Goal: Find specific page/section: Find specific page/section

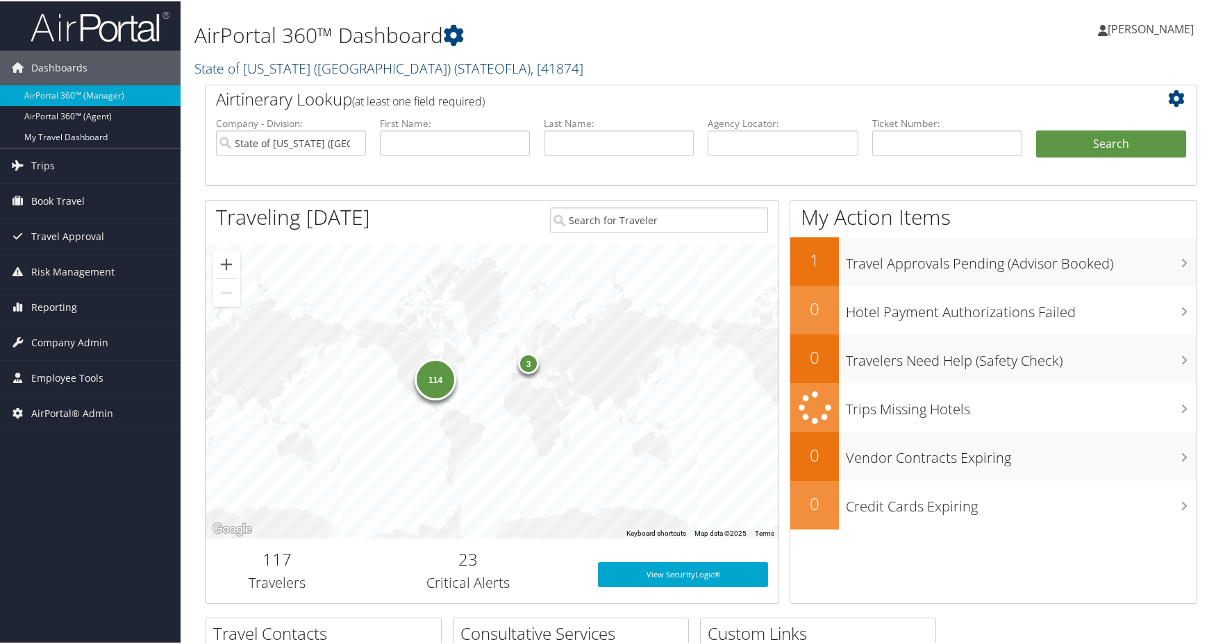
click at [454, 61] on span "( STATEOFLA )" at bounding box center [492, 67] width 76 height 19
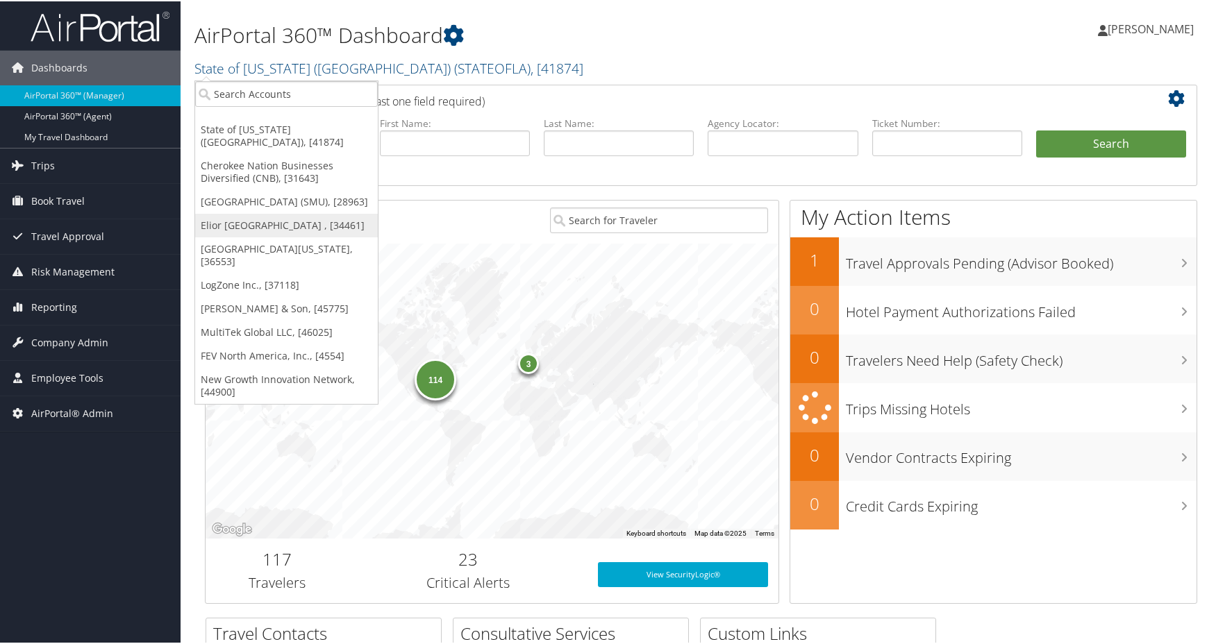
click at [291, 226] on link "Elior [GEOGRAPHIC_DATA] , [34461]" at bounding box center [286, 224] width 183 height 24
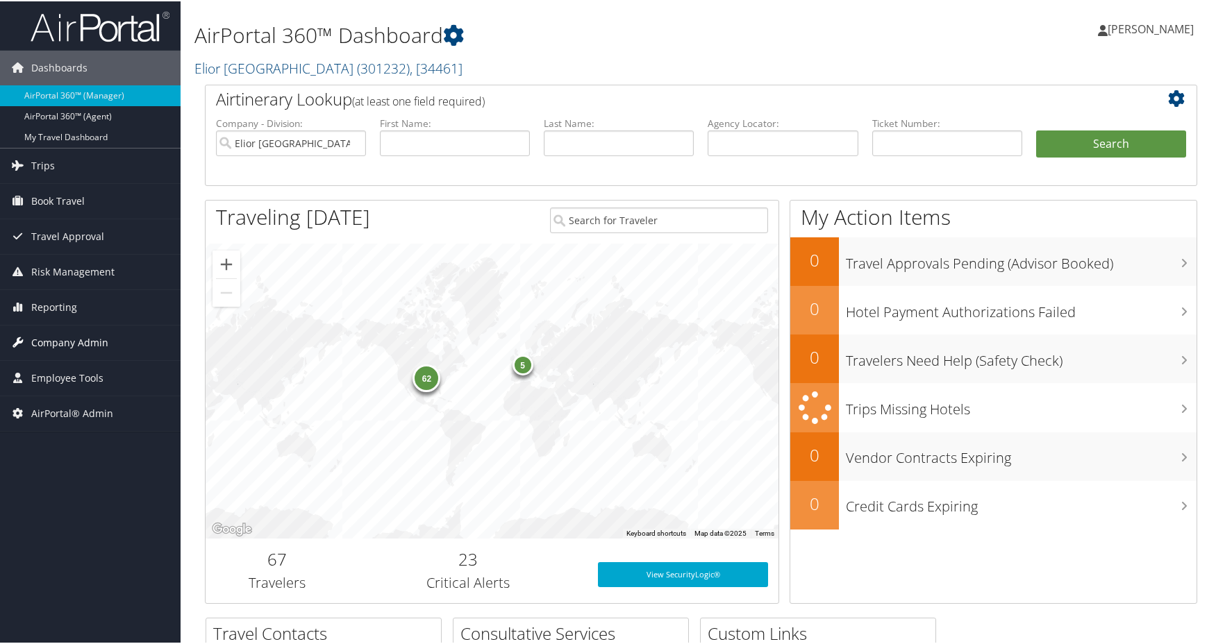
click at [92, 344] on span "Company Admin" at bounding box center [69, 341] width 77 height 35
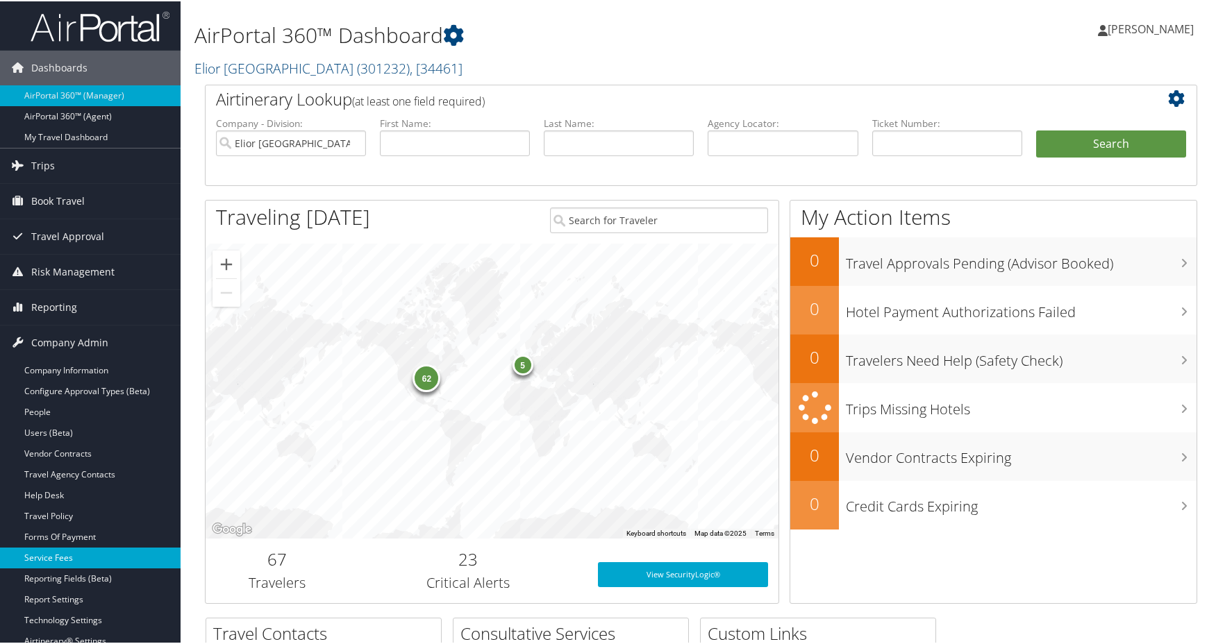
click at [85, 553] on link "Service Fees" at bounding box center [90, 556] width 180 height 21
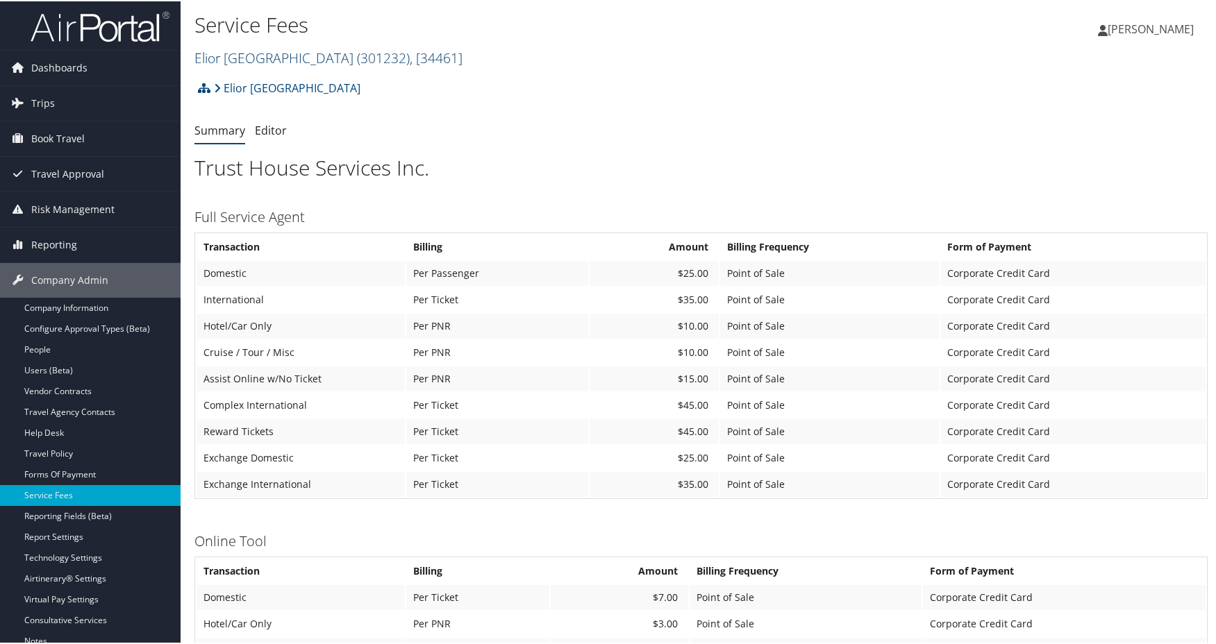
click at [314, 60] on link "[GEOGRAPHIC_DATA] ( 301232 ) , [ 34461 ]" at bounding box center [328, 56] width 268 height 19
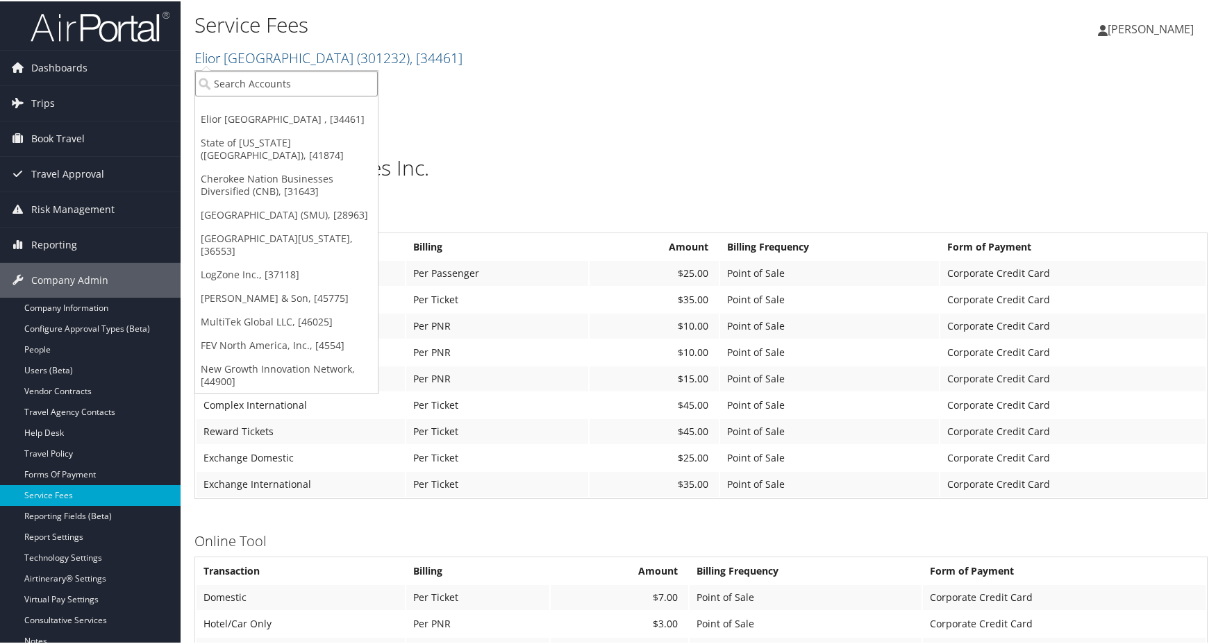
click at [264, 78] on input "search" at bounding box center [286, 82] width 183 height 26
type input "n"
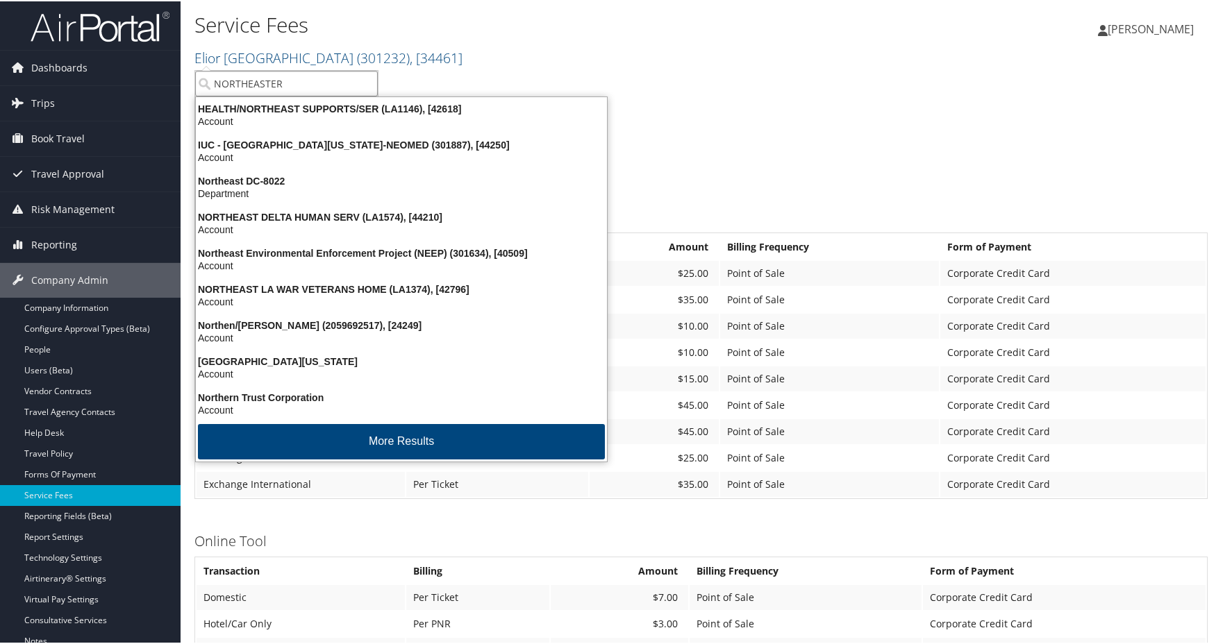
type input "NORTHEASTERN"
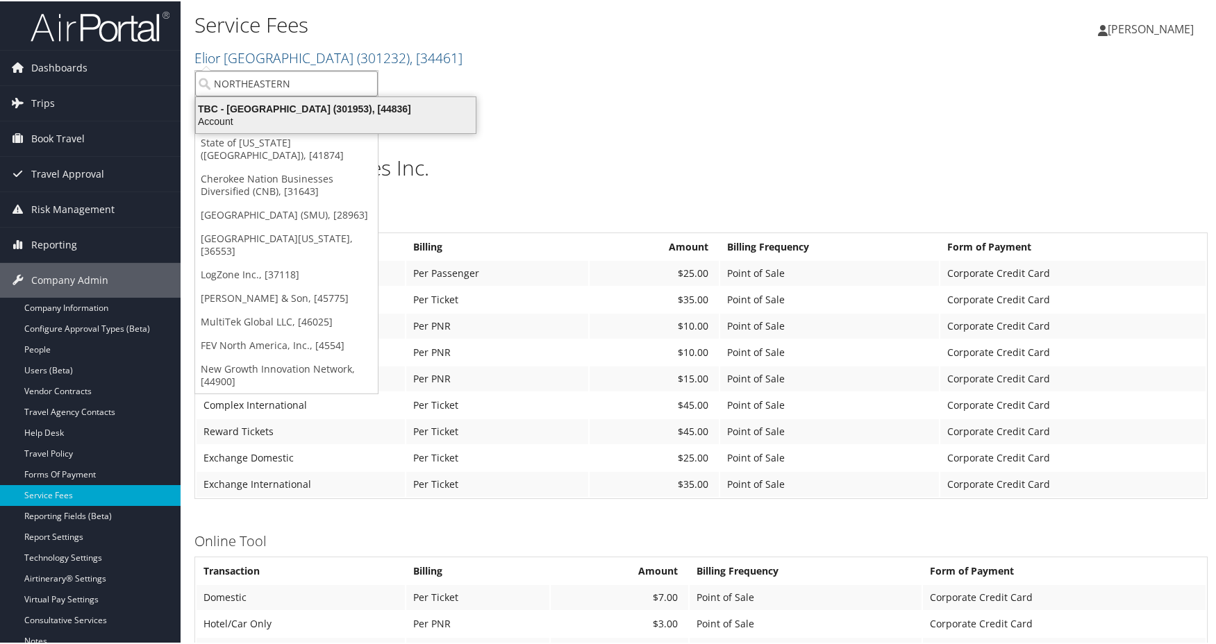
click at [271, 112] on div "TBC - Northeastern University (301953), [44836]" at bounding box center [335, 107] width 296 height 12
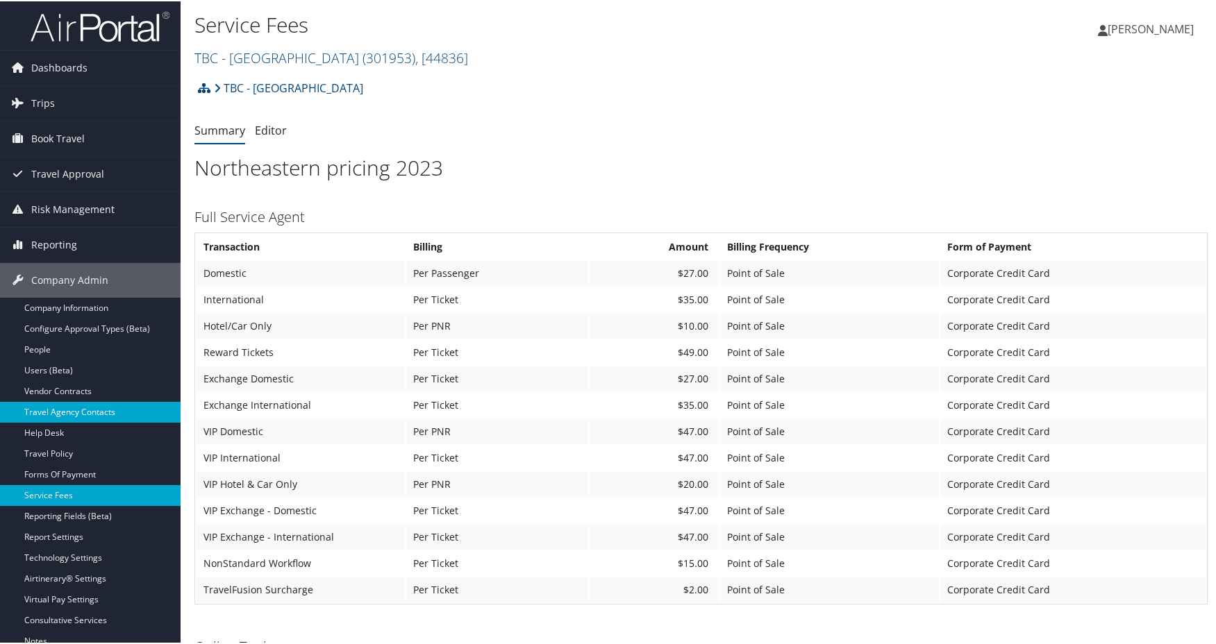
click at [70, 414] on link "Travel Agency Contacts" at bounding box center [90, 411] width 180 height 21
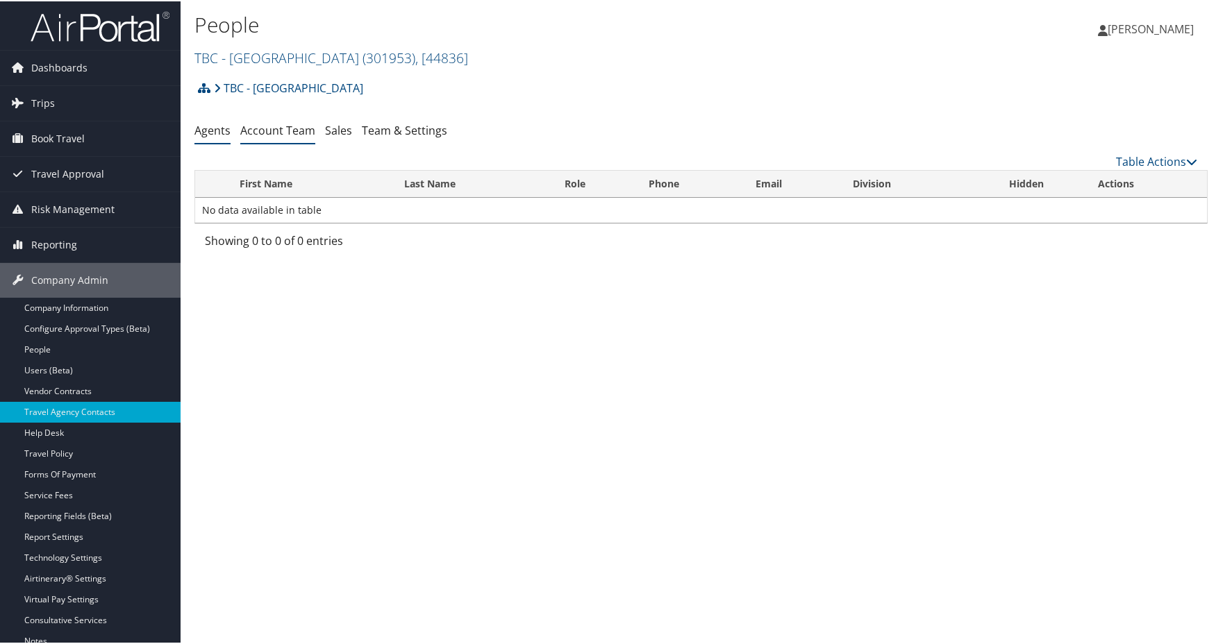
click at [271, 134] on link "Account Team" at bounding box center [277, 128] width 75 height 15
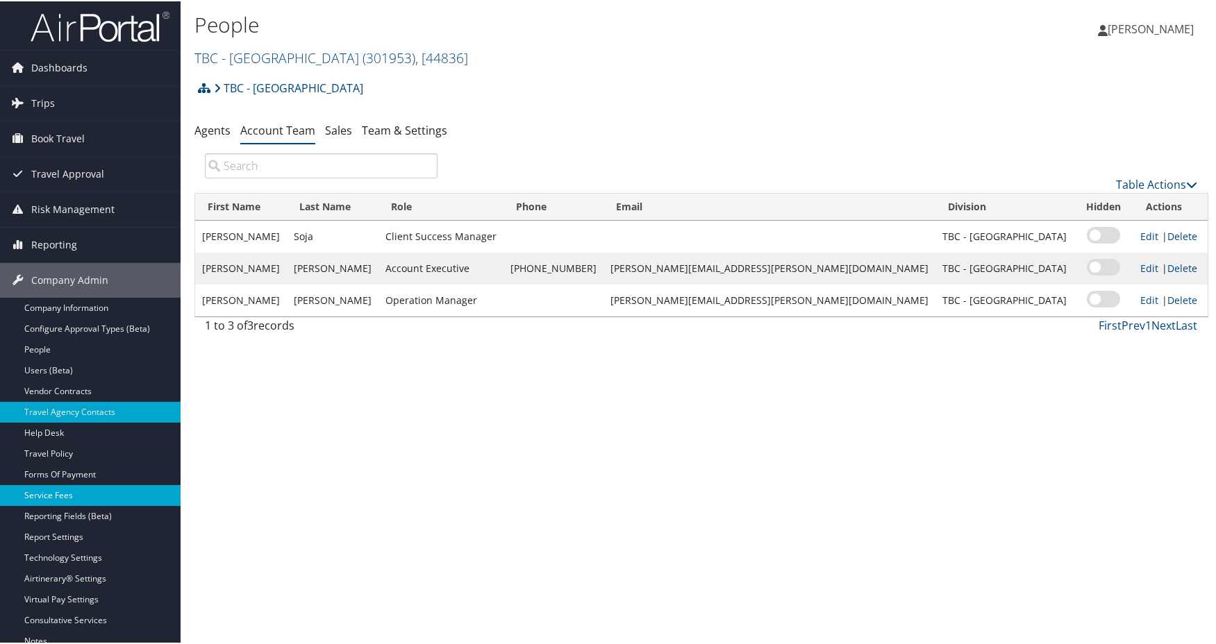
click at [53, 490] on link "Service Fees" at bounding box center [90, 494] width 180 height 21
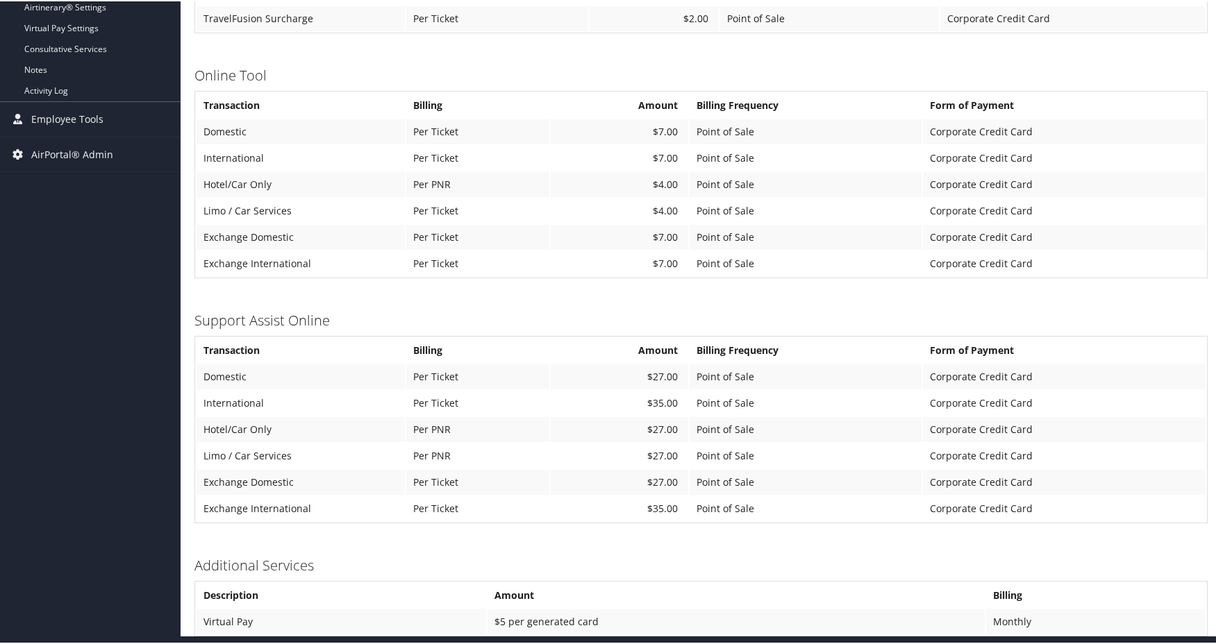
scroll to position [576, 0]
